Goal: Task Accomplishment & Management: Use online tool/utility

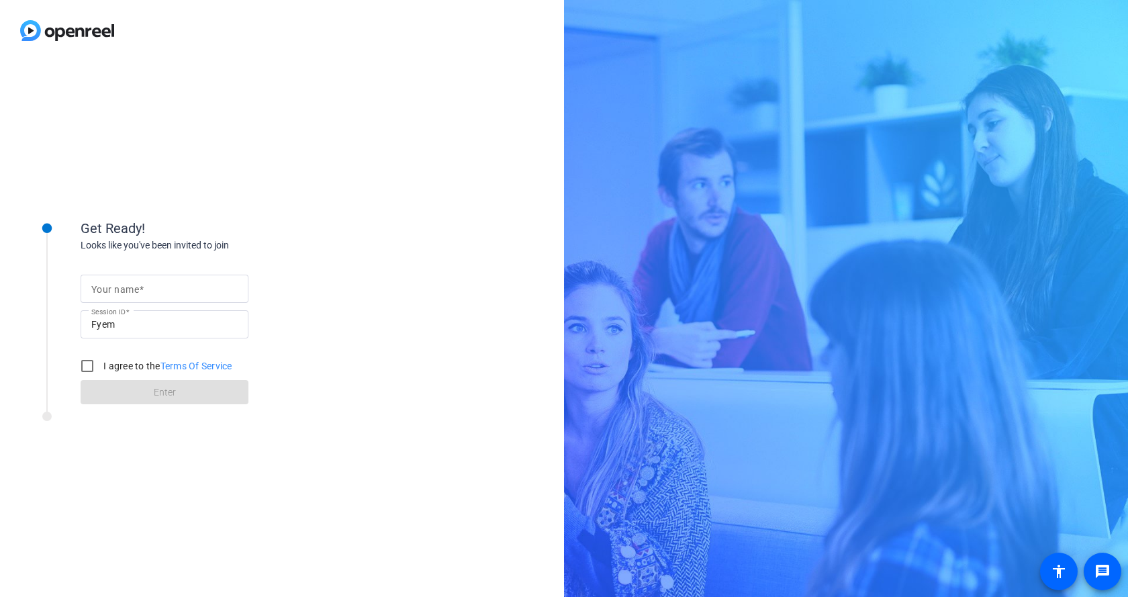
click at [107, 287] on mat-label "Your name" at bounding box center [115, 289] width 48 height 11
click at [107, 287] on input "Your name" at bounding box center [164, 289] width 146 height 16
type input "[PERSON_NAME]"
click at [85, 365] on input "I agree to the Terms Of Service" at bounding box center [87, 366] width 27 height 27
checkbox input "true"
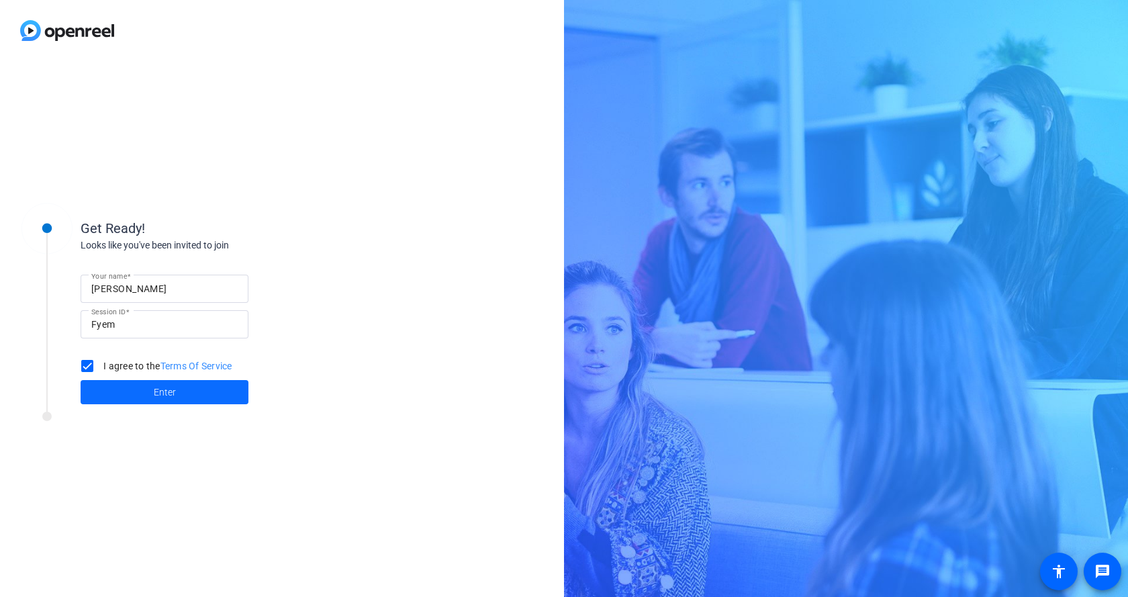
click at [167, 387] on span "Enter" at bounding box center [165, 392] width 22 height 14
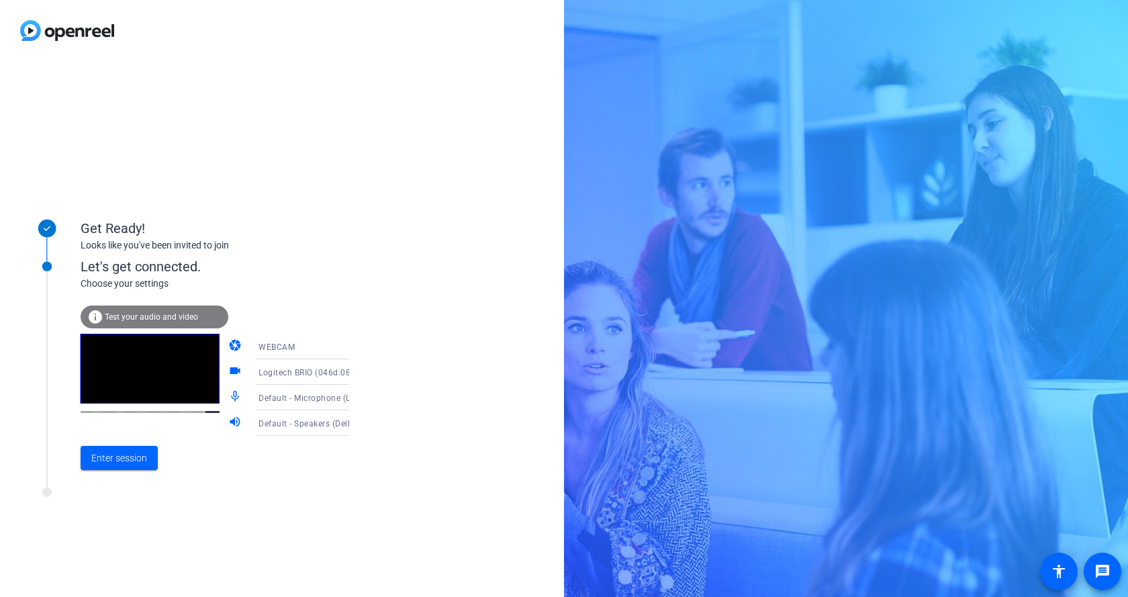
click at [150, 316] on span "Test your audio and video" at bounding box center [151, 316] width 93 height 9
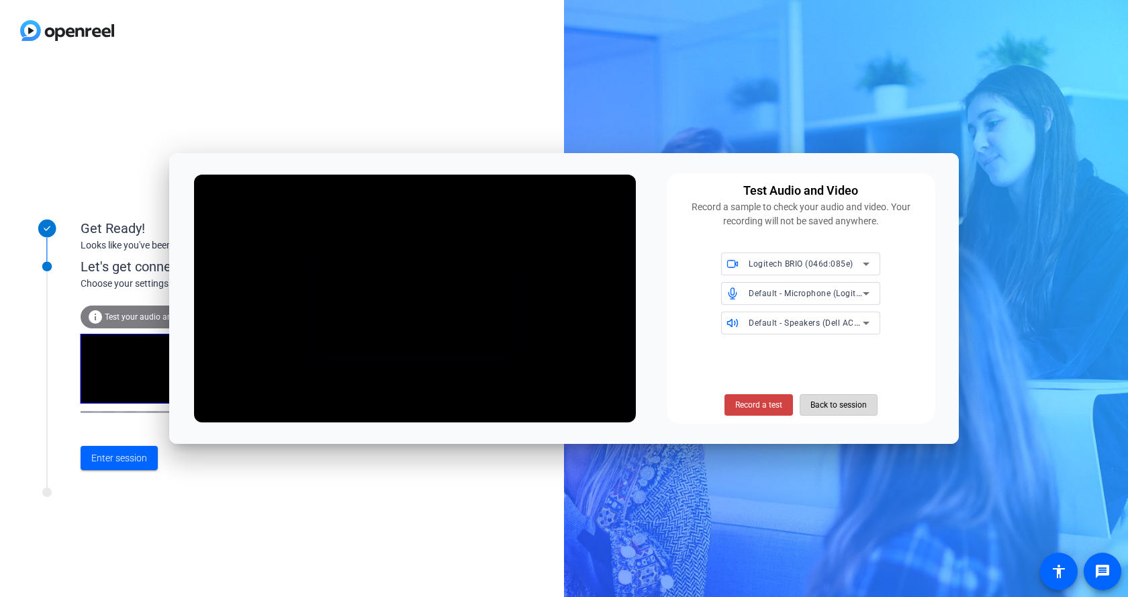
click at [839, 399] on span "Back to session" at bounding box center [839, 405] width 56 height 26
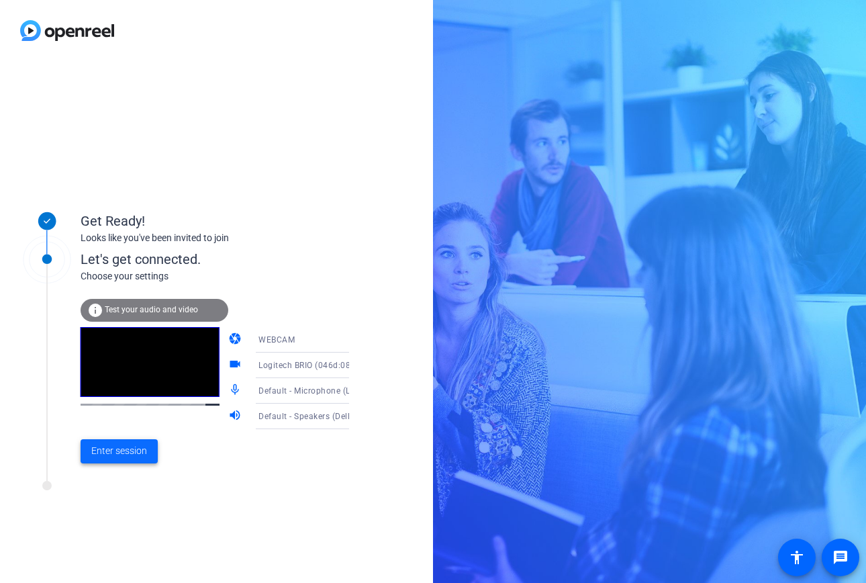
click at [142, 449] on span "Enter session" at bounding box center [119, 451] width 56 height 14
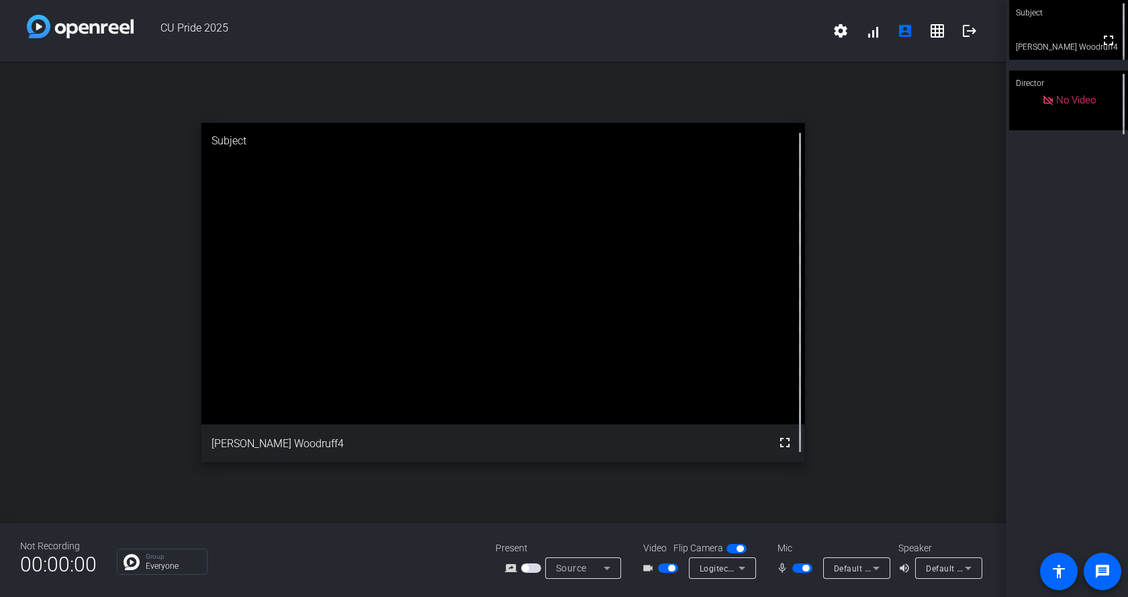
click at [970, 567] on icon at bounding box center [968, 568] width 7 height 3
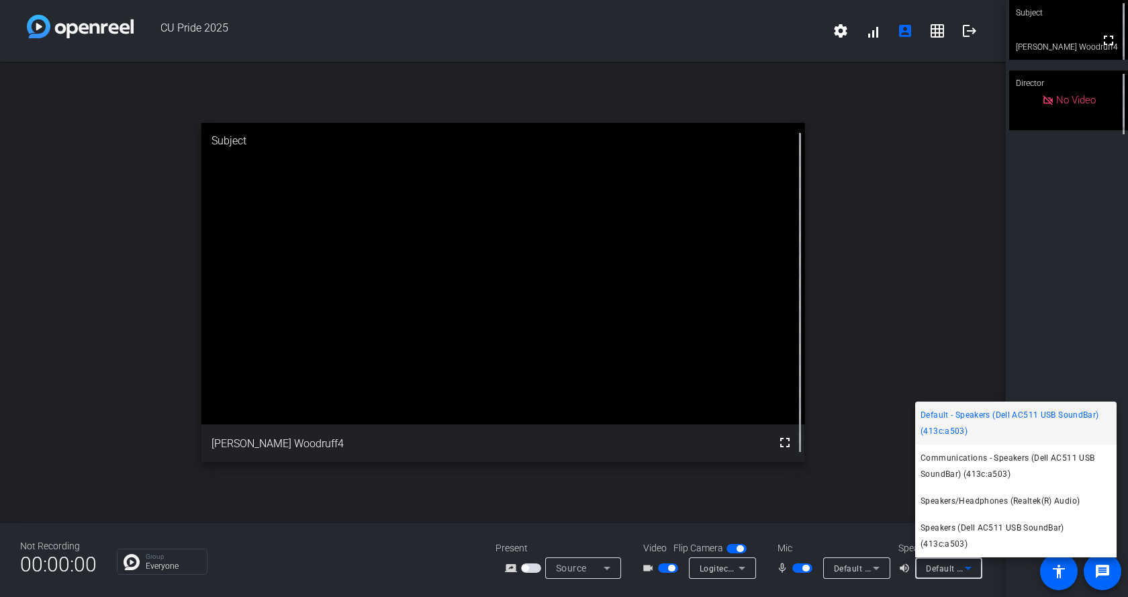
click at [1057, 279] on div at bounding box center [564, 298] width 1128 height 597
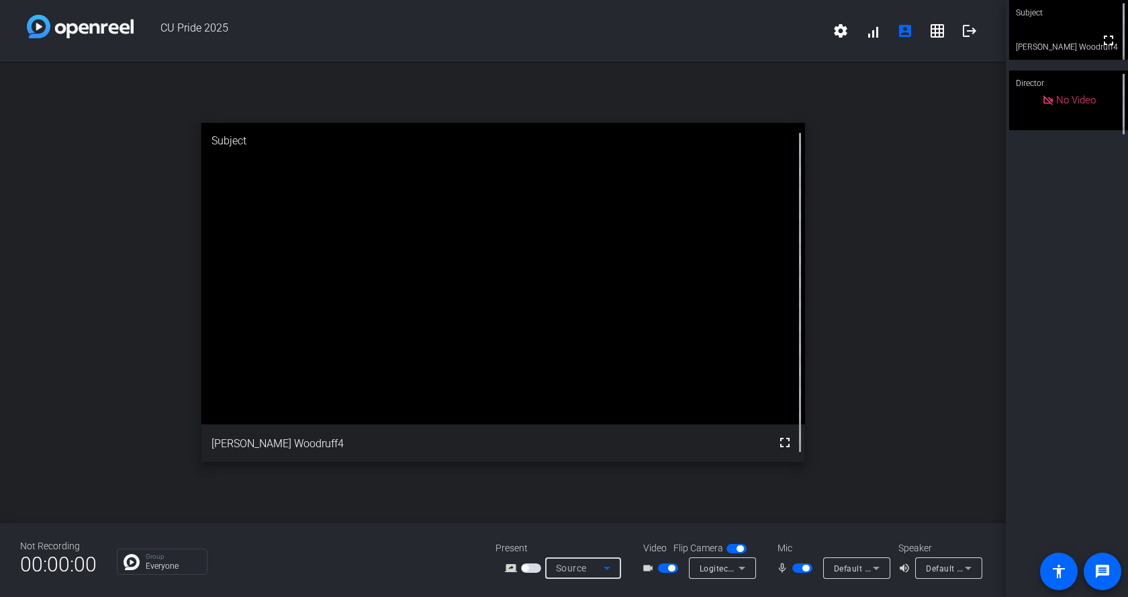
click at [609, 563] on icon at bounding box center [607, 568] width 16 height 16
click at [1035, 314] on div at bounding box center [564, 298] width 1128 height 597
click at [943, 27] on mat-icon "grid_on" at bounding box center [937, 31] width 16 height 16
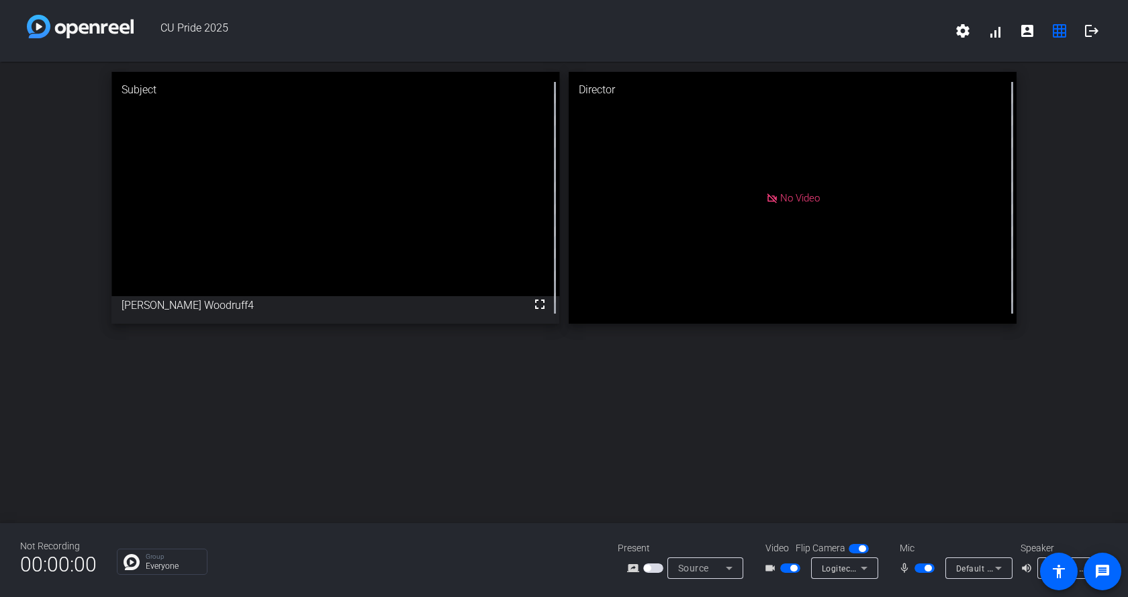
drag, startPoint x: 364, startPoint y: 88, endPoint x: 870, endPoint y: 283, distance: 542.7
drag, startPoint x: 719, startPoint y: 94, endPoint x: 551, endPoint y: 334, distance: 292.3
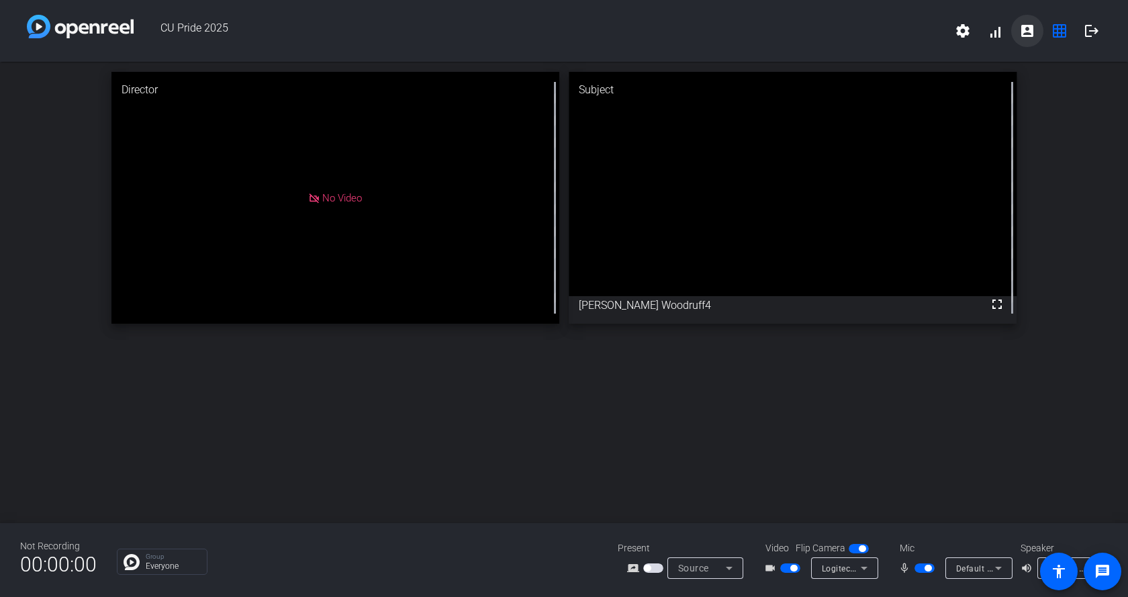
click at [1029, 28] on mat-icon "account_box" at bounding box center [1027, 31] width 16 height 16
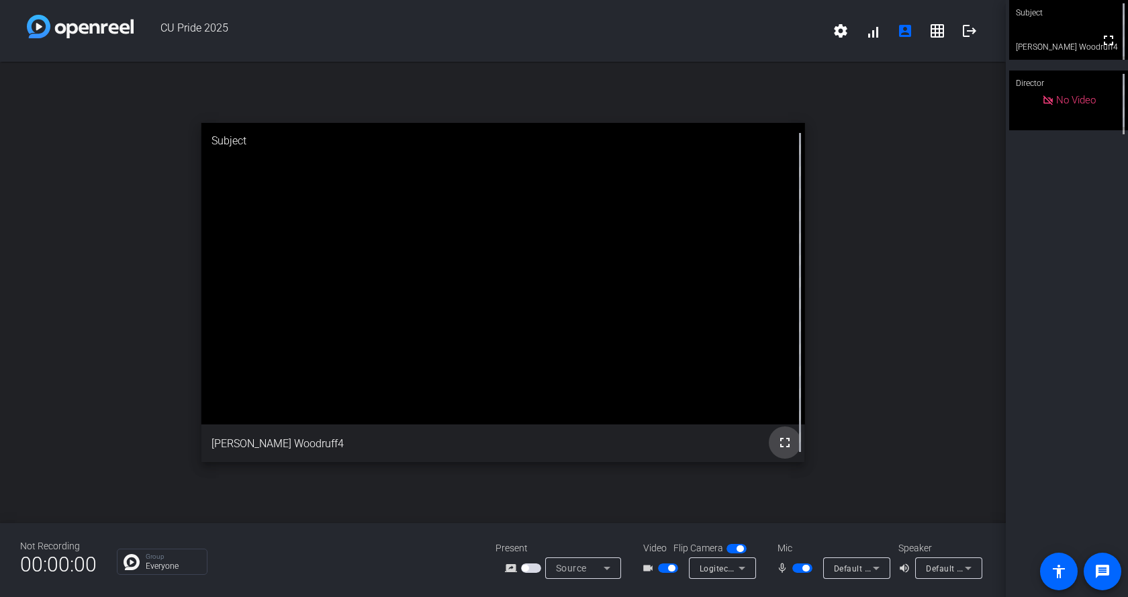
click at [790, 439] on mat-icon "fullscreen" at bounding box center [785, 442] width 16 height 16
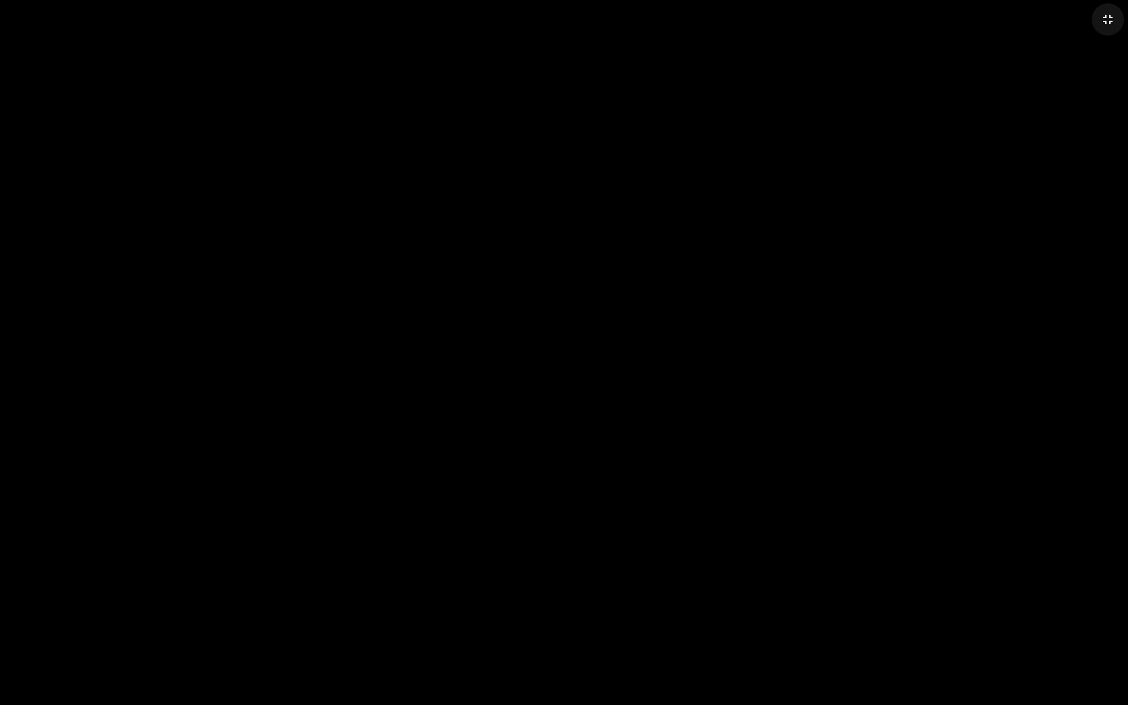
click at [1108, 16] on mat-icon "fullscreen_exit" at bounding box center [1108, 19] width 16 height 16
